Goal: Task Accomplishment & Management: Manage account settings

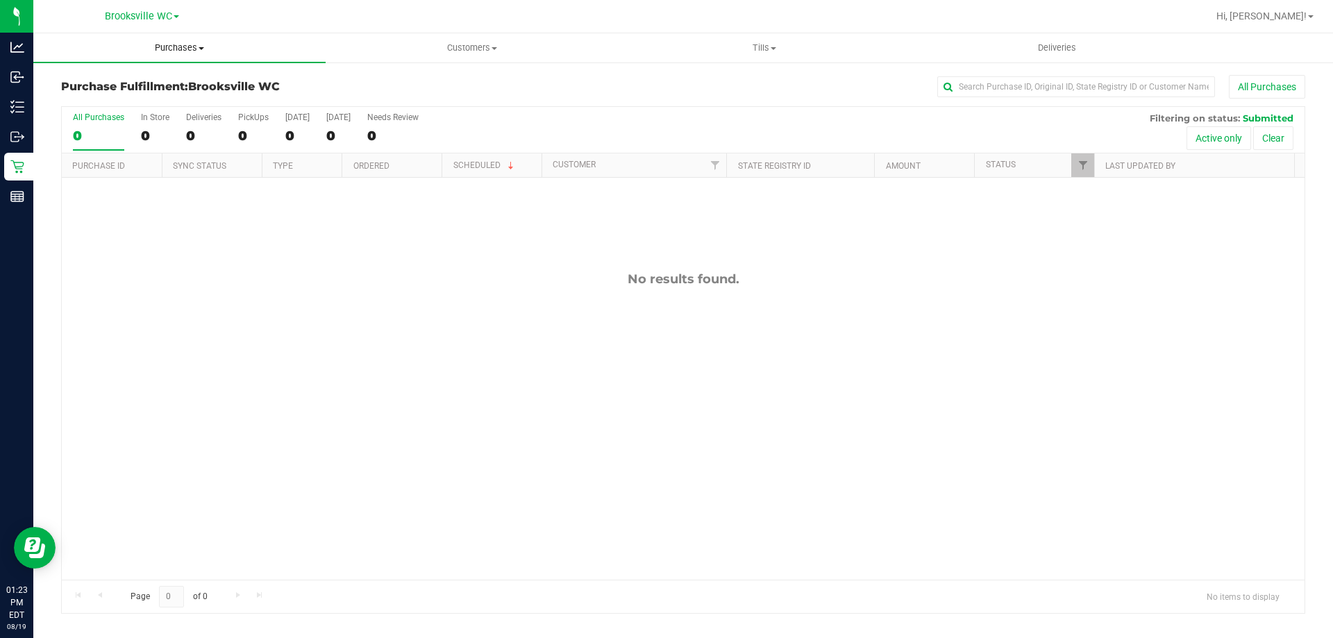
click at [178, 48] on span "Purchases" at bounding box center [179, 48] width 292 height 12
click at [162, 105] on li "Fulfillment" at bounding box center [179, 100] width 292 height 17
click at [751, 45] on span "Tills" at bounding box center [764, 48] width 291 height 12
click at [736, 92] on li "Reconcile e-payments" at bounding box center [764, 100] width 292 height 17
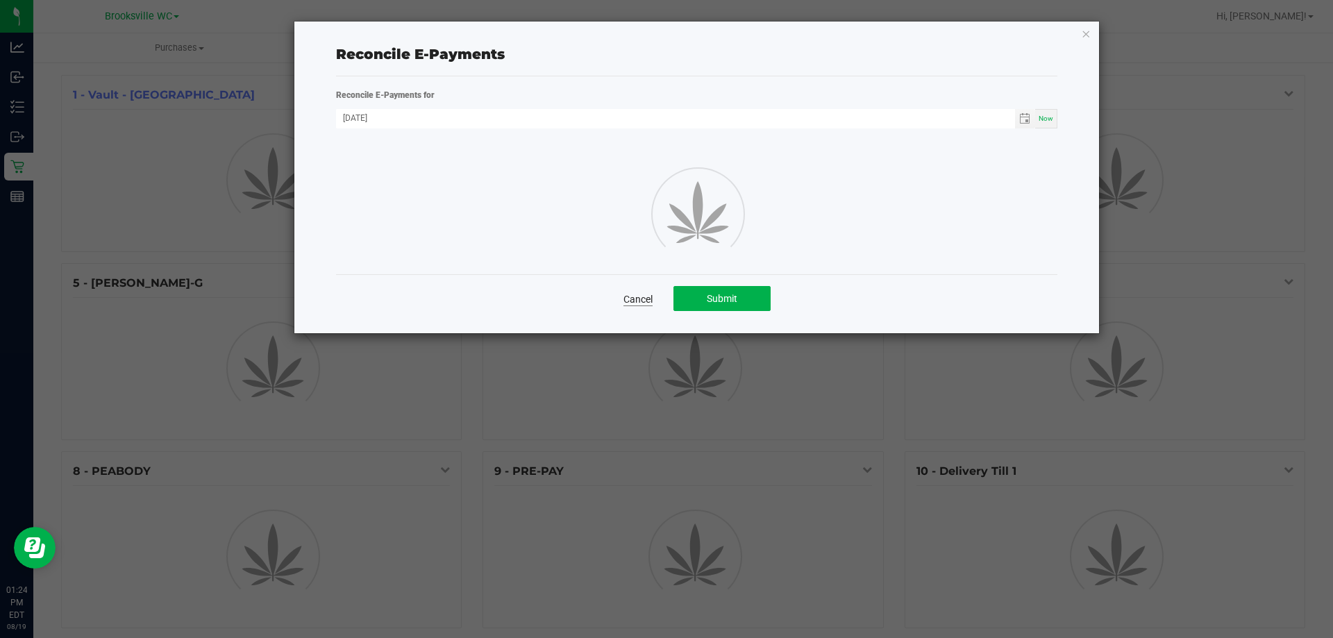
click at [644, 297] on link "Cancel" at bounding box center [638, 299] width 29 height 14
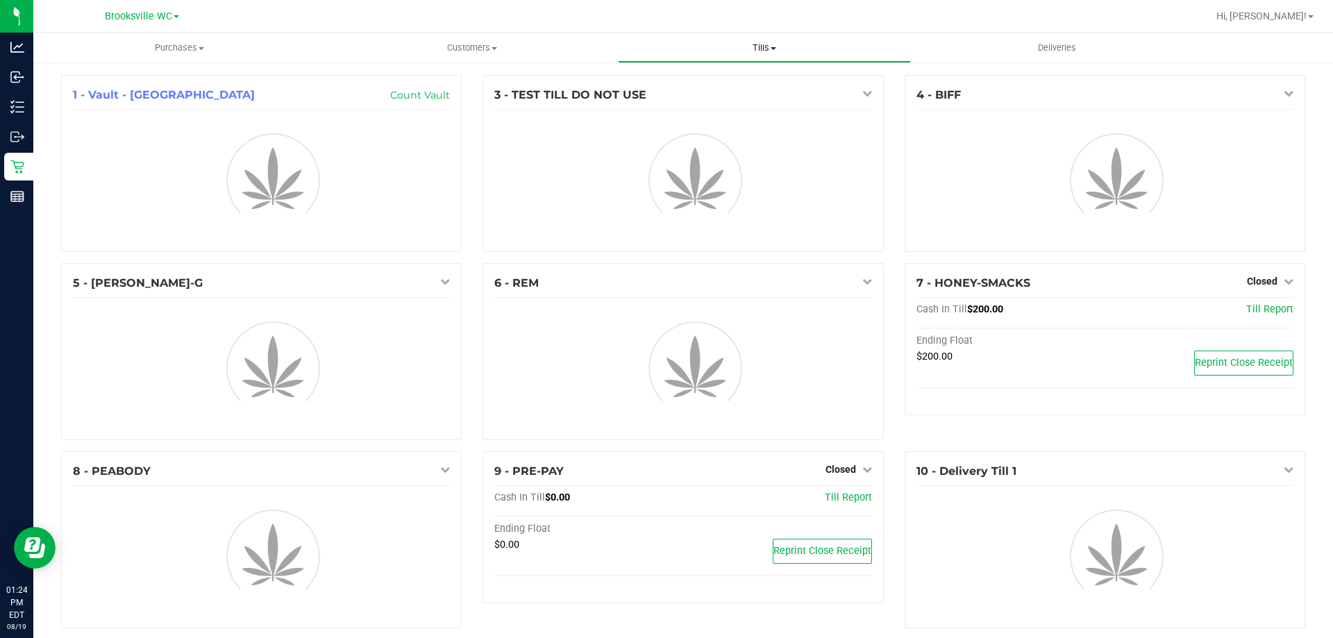
click at [759, 41] on uib-tab-heading "Tills Manage tills Reconcile e-payments" at bounding box center [764, 48] width 291 height 28
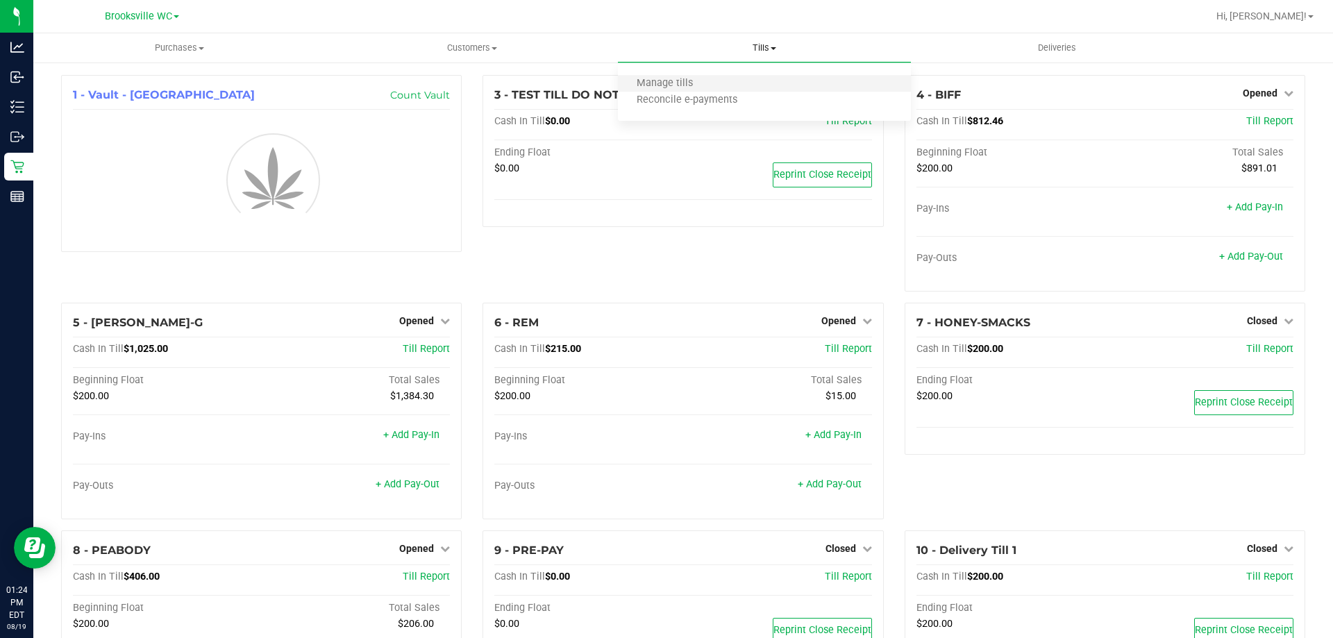
click at [753, 88] on li "Manage tills" at bounding box center [764, 84] width 292 height 17
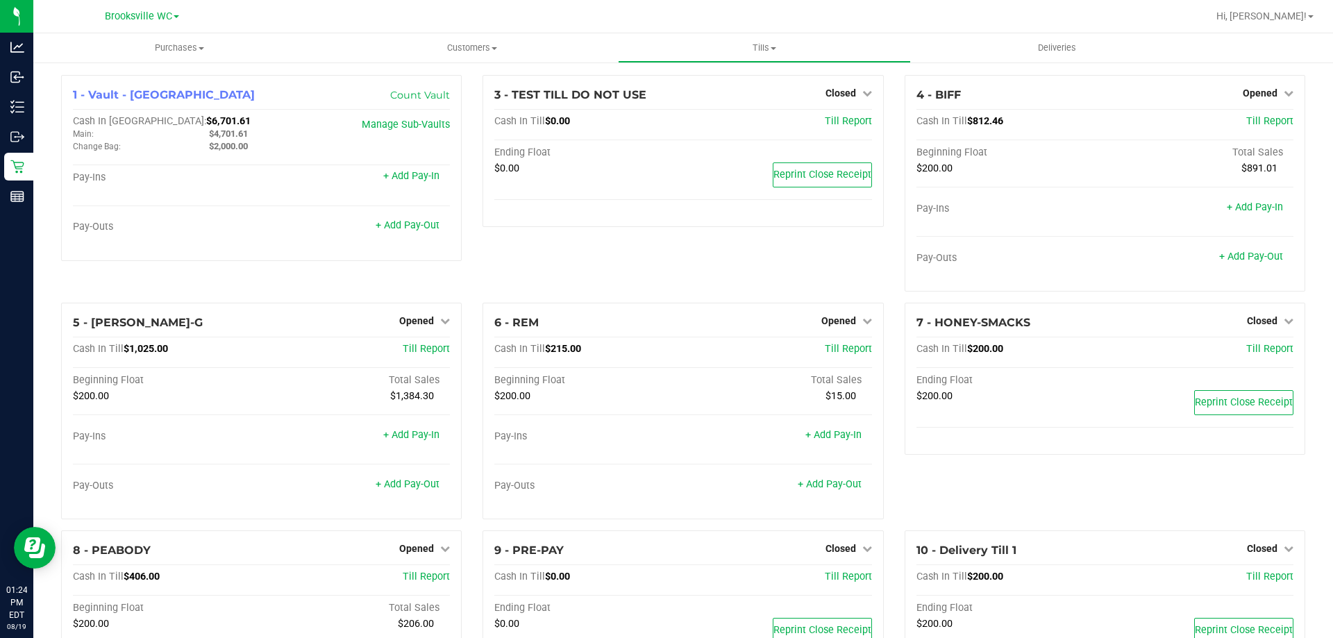
click at [857, 260] on div "3 - TEST TILL DO NOT USE Closed Open Till Cash In Till $0.00 Till Report Ending…" at bounding box center [683, 189] width 422 height 228
